Goal: Check status: Check status

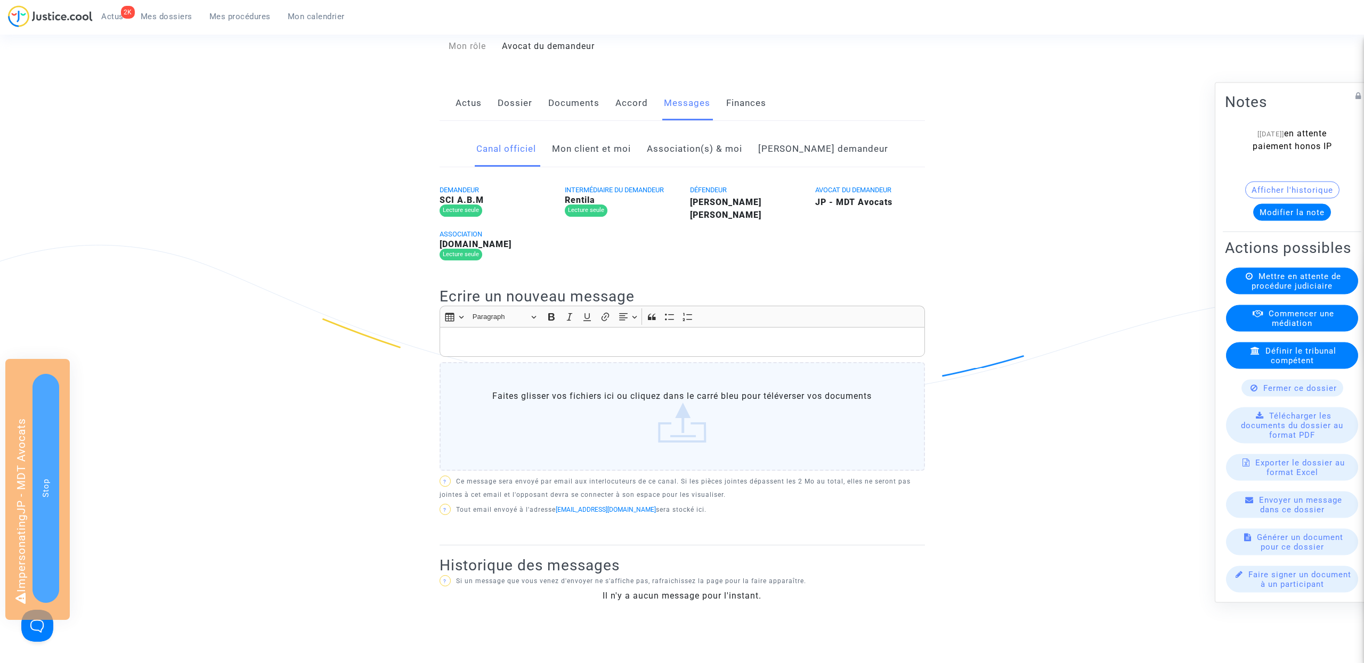
scroll to position [44, 0]
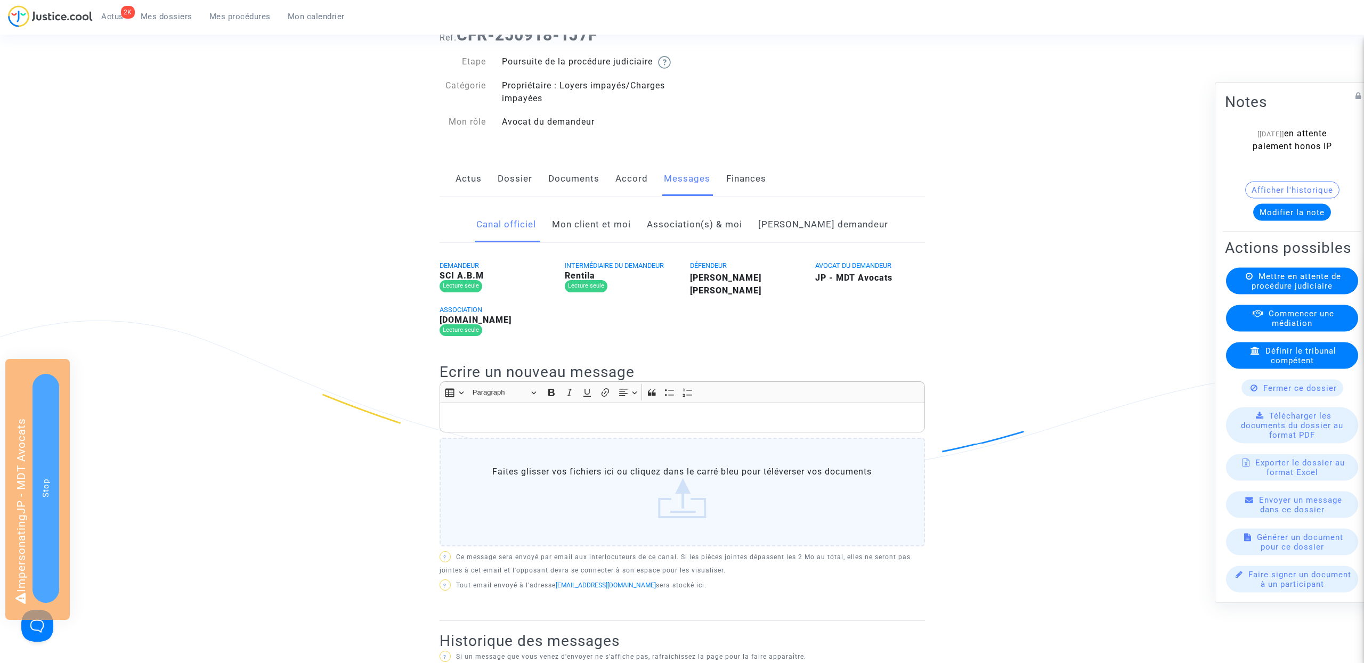
click at [628, 231] on link "Mon client et moi" at bounding box center [591, 224] width 79 height 35
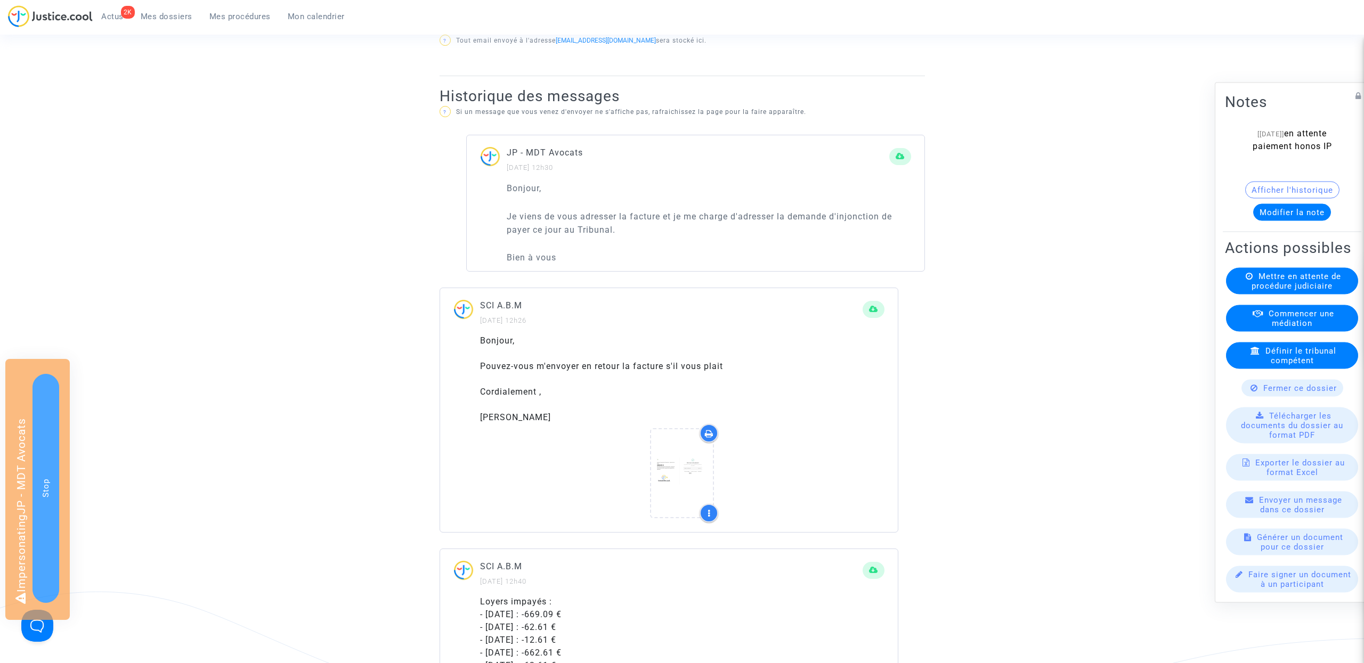
scroll to position [626, 0]
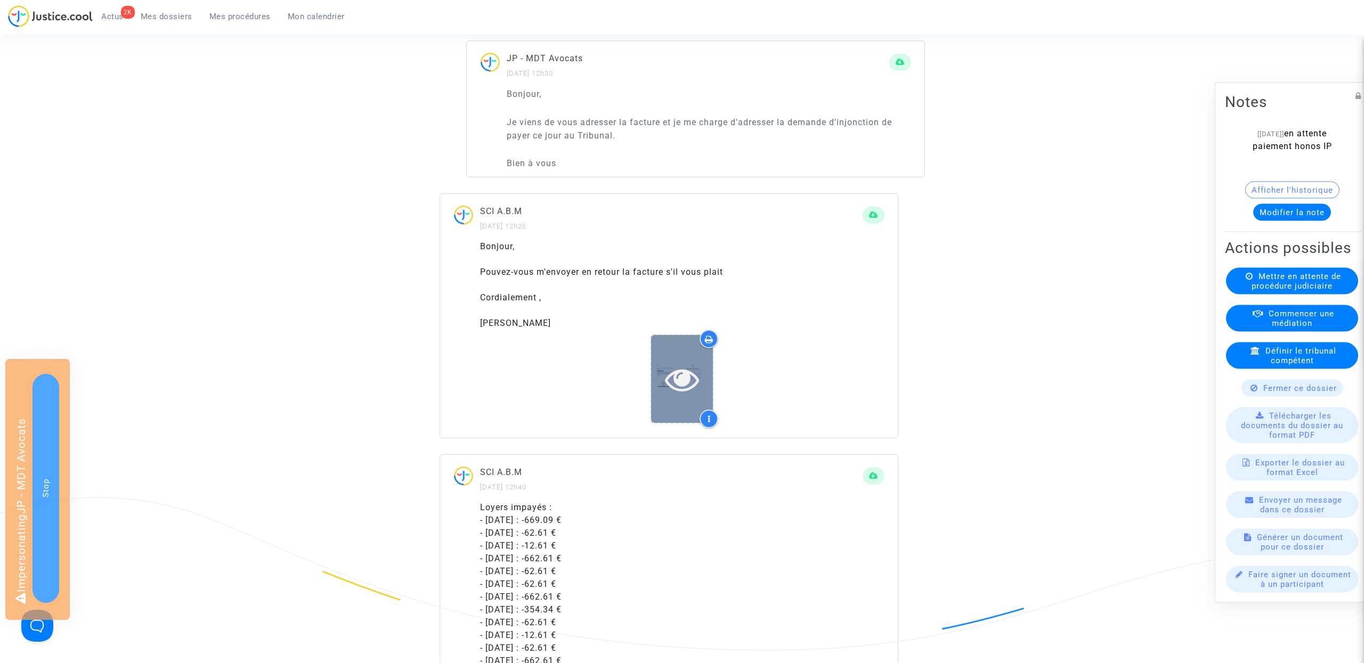
click at [685, 396] on icon at bounding box center [682, 379] width 35 height 34
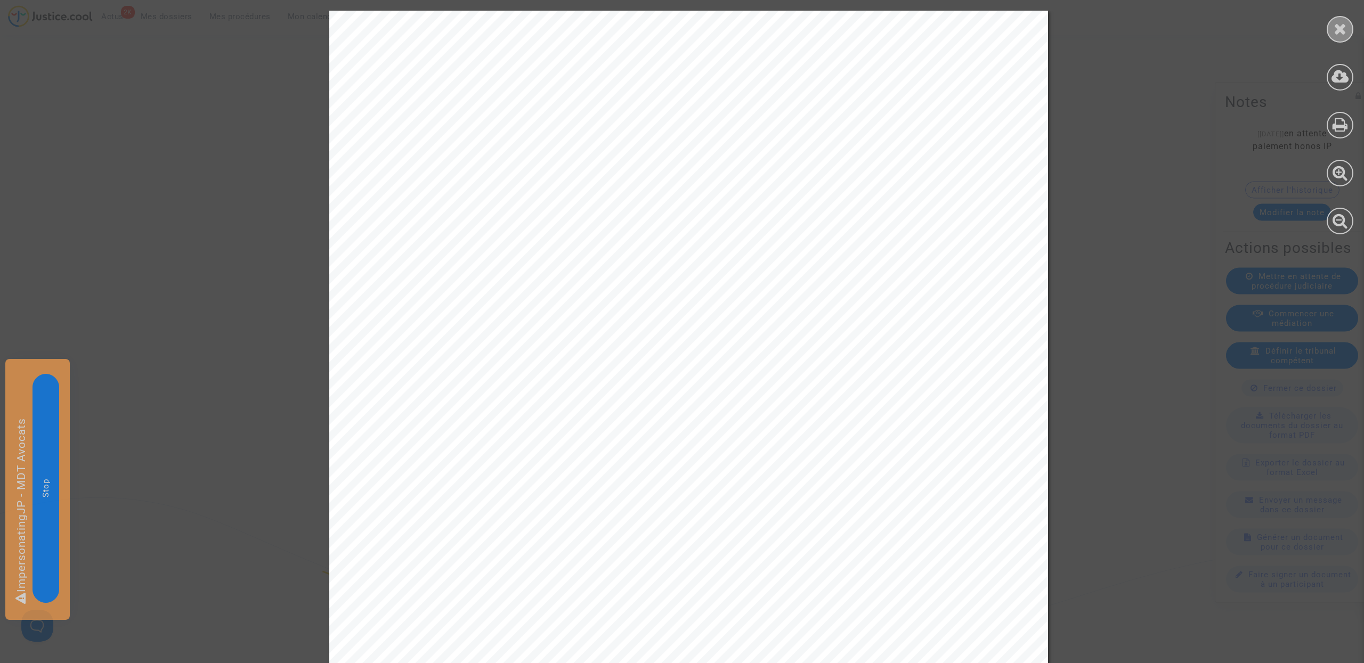
click at [1345, 27] on icon at bounding box center [1340, 29] width 13 height 16
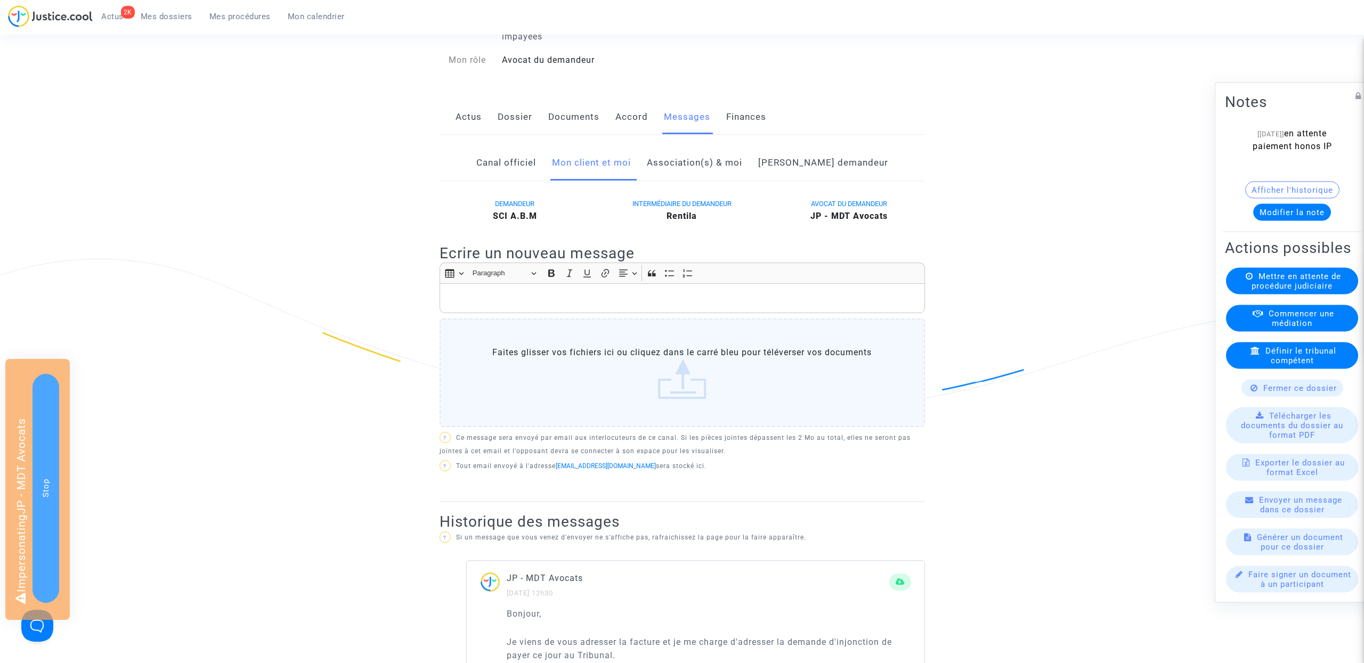
scroll to position [0, 0]
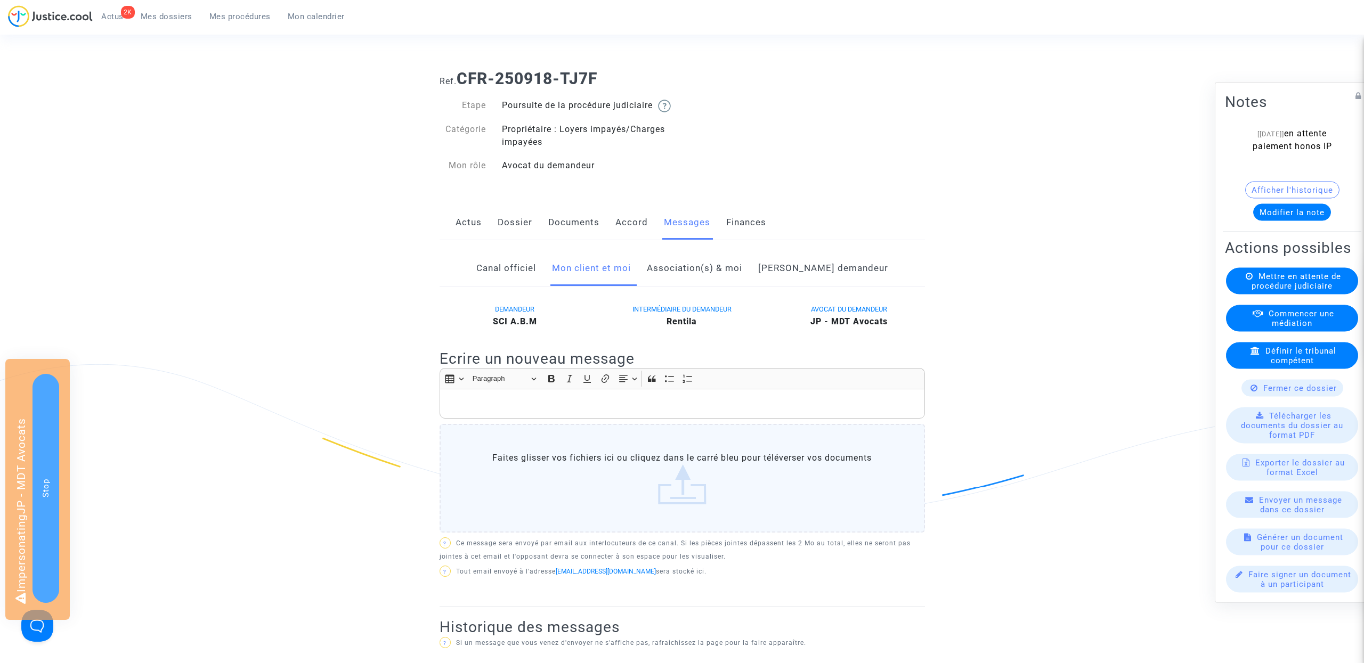
click at [573, 235] on link "Documents" at bounding box center [573, 222] width 51 height 35
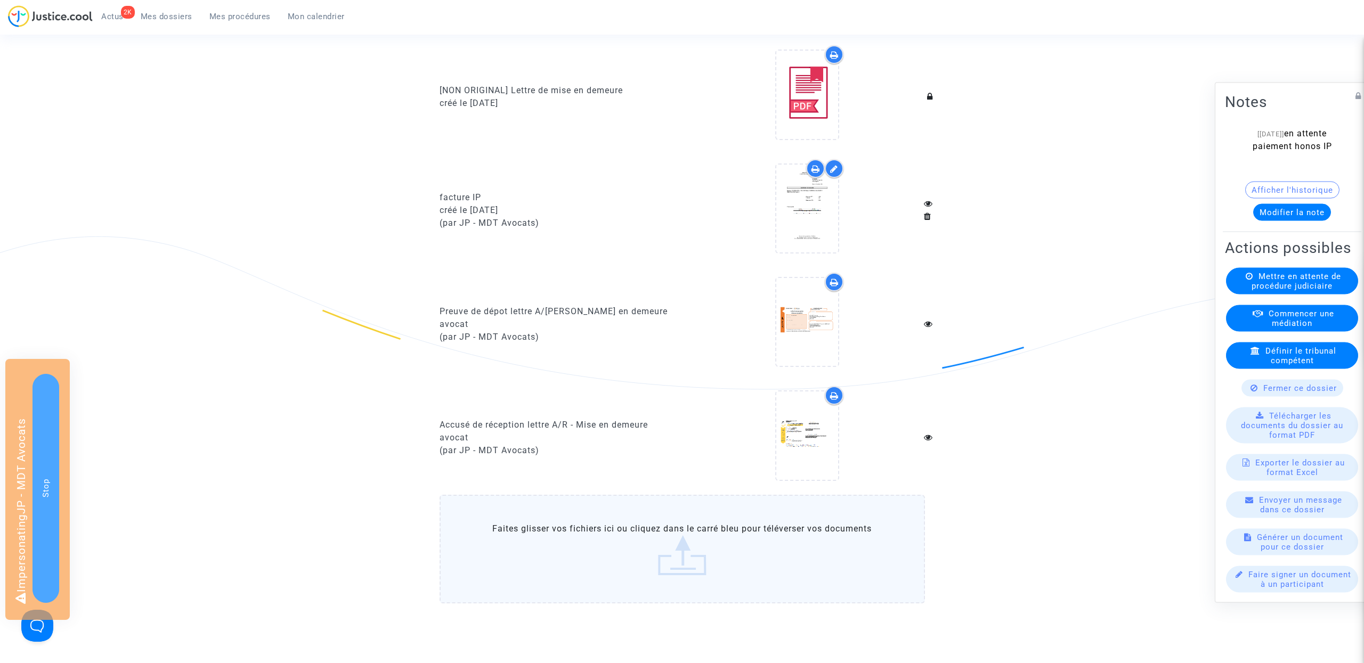
scroll to position [934, 0]
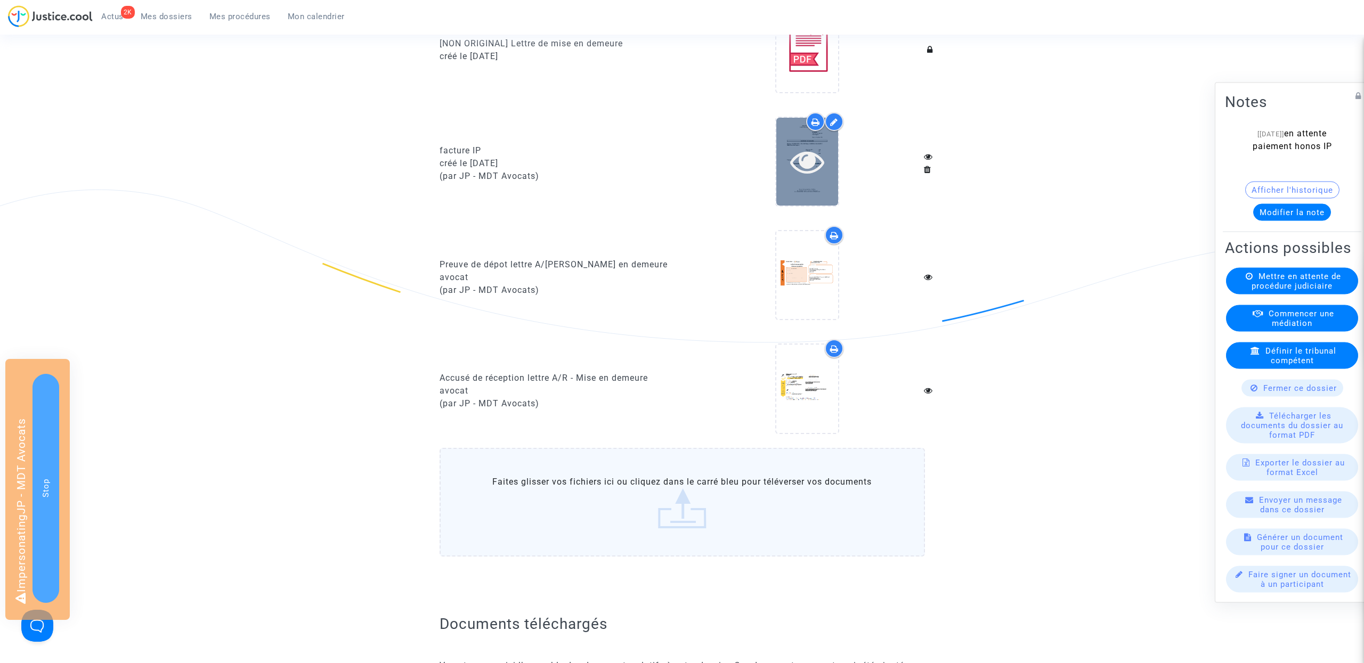
click at [805, 169] on icon at bounding box center [807, 161] width 35 height 34
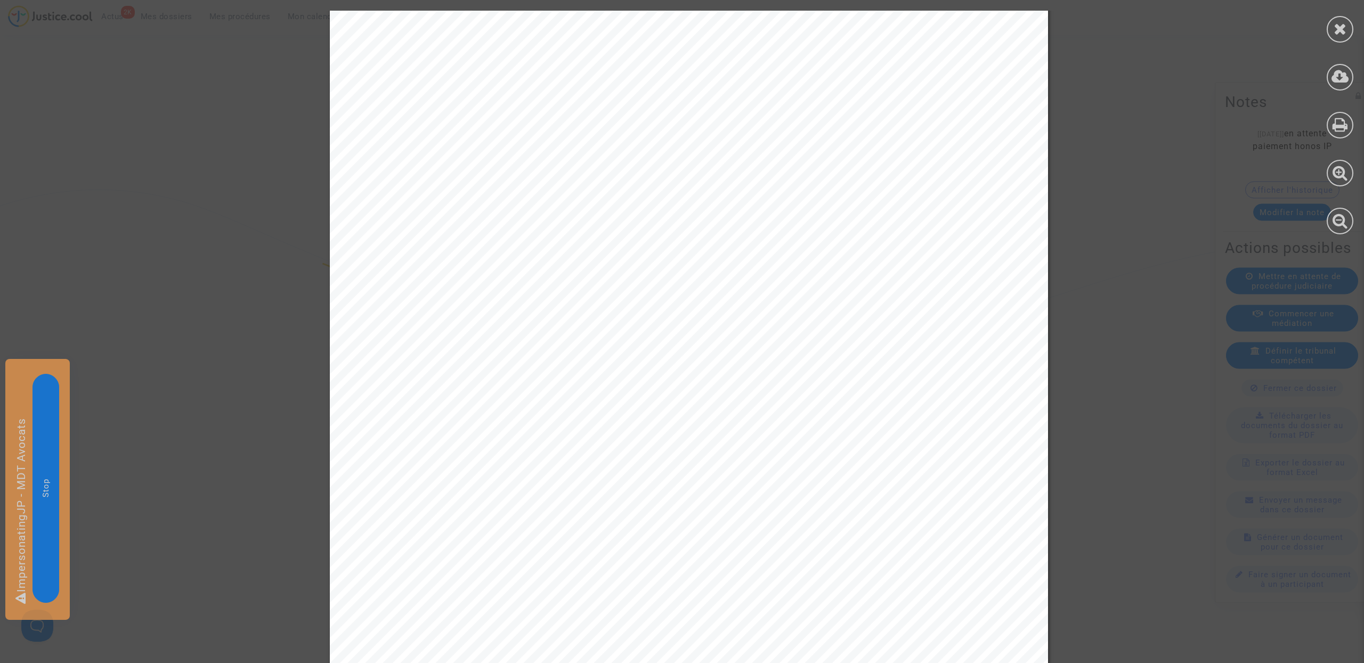
scroll to position [20, 0]
drag, startPoint x: 1347, startPoint y: 31, endPoint x: 1327, endPoint y: 35, distance: 20.6
click at [1347, 31] on div at bounding box center [1340, 29] width 27 height 27
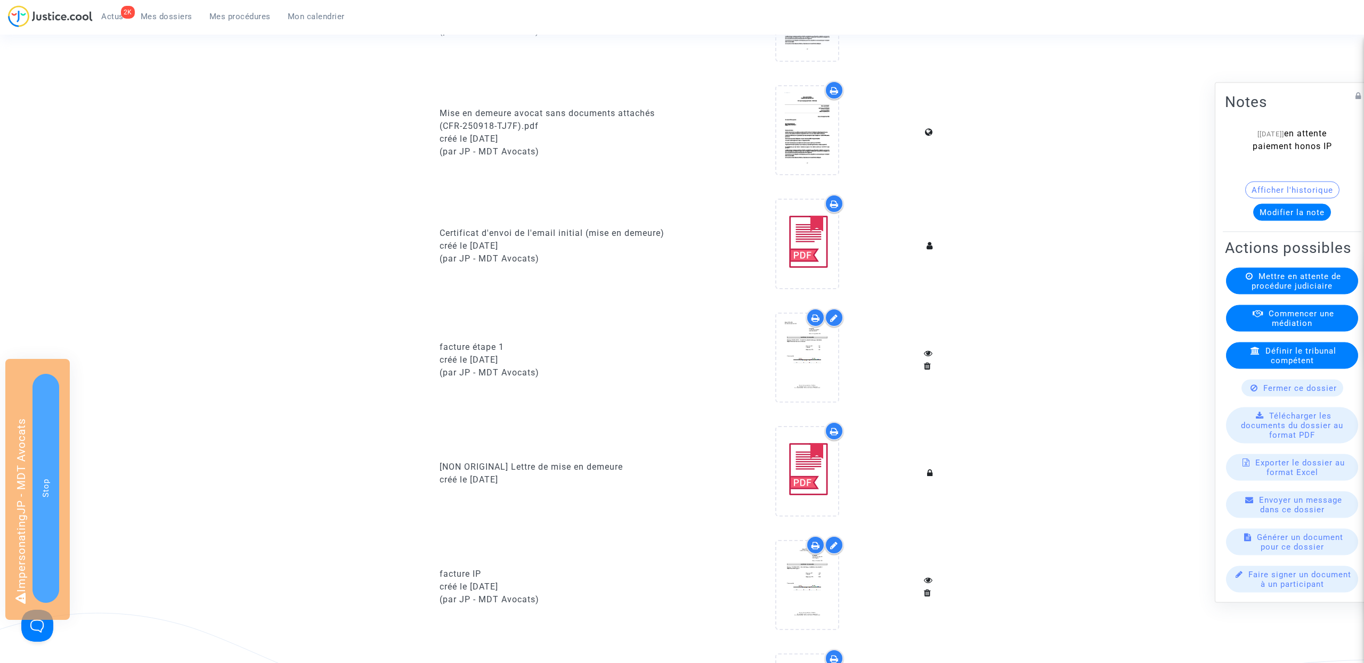
scroll to position [0, 0]
